Goal: Browse casually

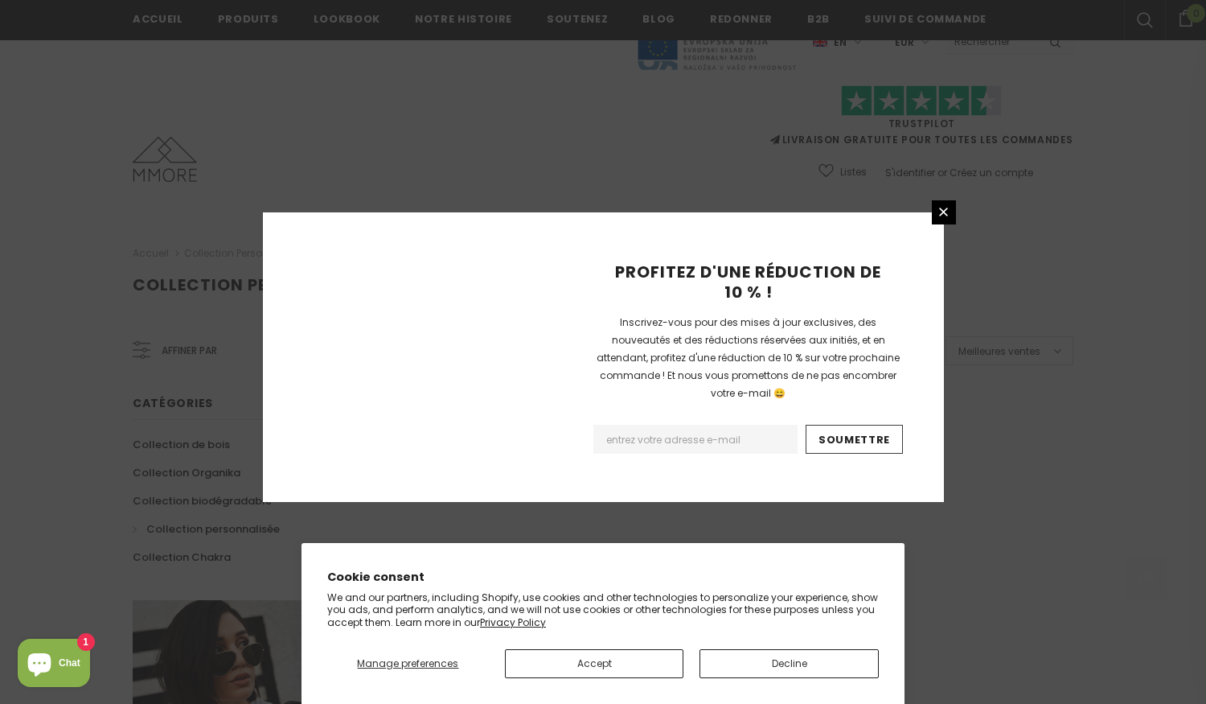
scroll to position [983, 0]
